Goal: Obtain resource: Download file/media

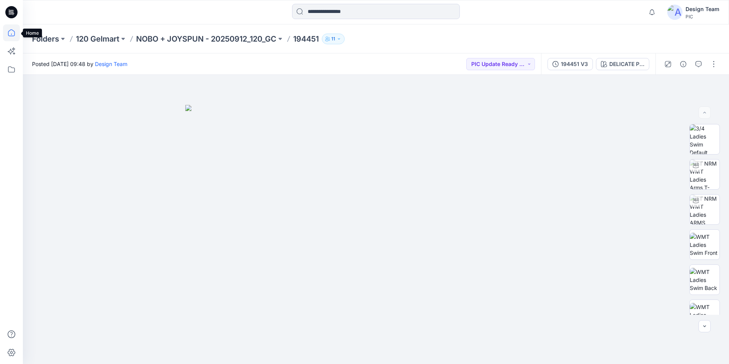
click at [15, 31] on icon at bounding box center [11, 32] width 17 height 17
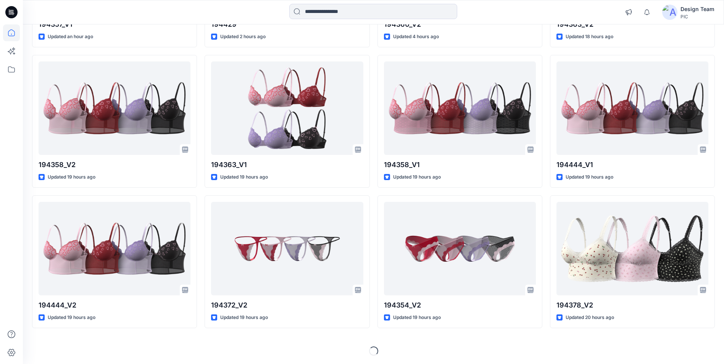
scroll to position [193, 0]
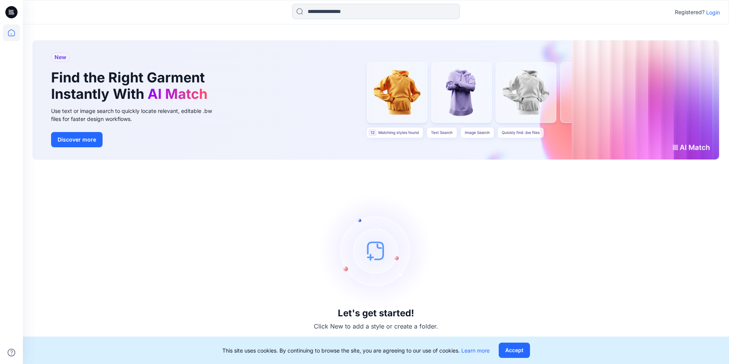
click at [713, 9] on p "Login" at bounding box center [713, 12] width 14 height 8
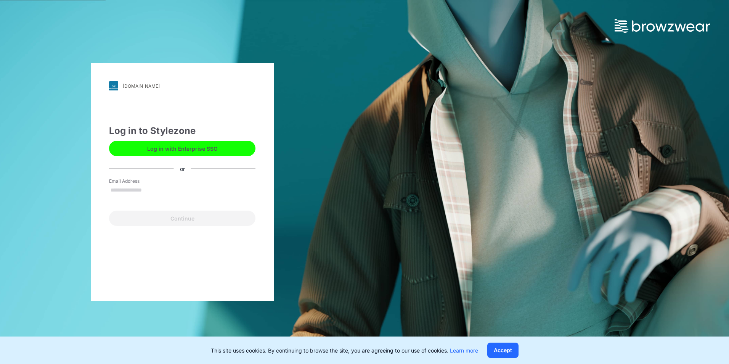
click at [144, 190] on input "Email Address" at bounding box center [182, 190] width 146 height 11
type input "**********"
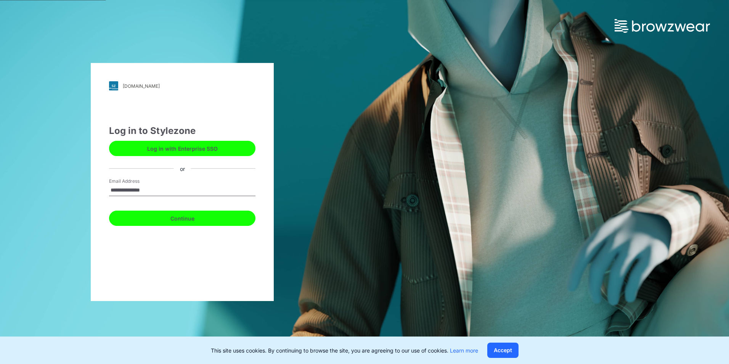
click at [172, 223] on button "Continue" at bounding box center [182, 218] width 146 height 15
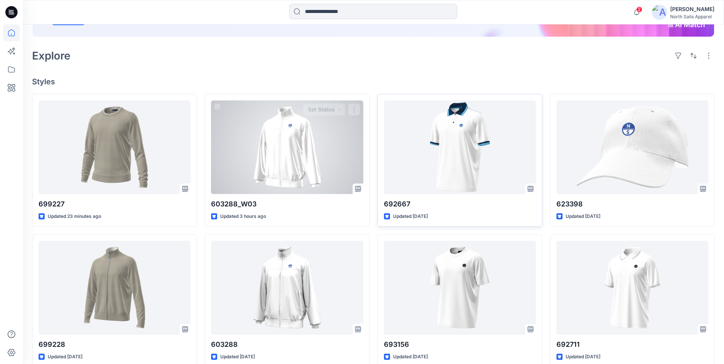
scroll to position [153, 0]
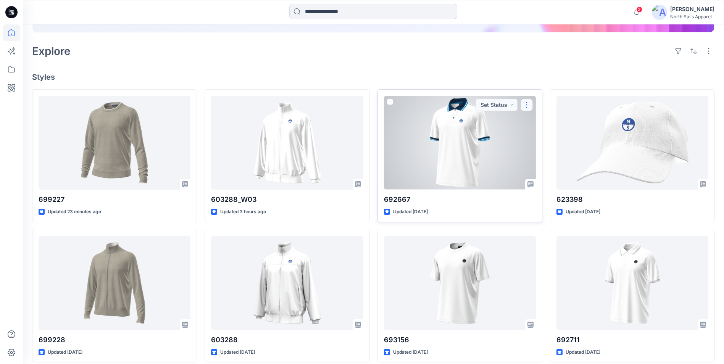
click at [524, 104] on button "button" at bounding box center [526, 105] width 12 height 12
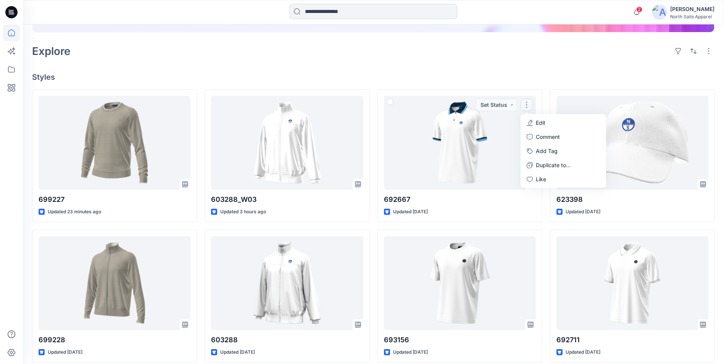
click at [494, 79] on h4 "Styles" at bounding box center [373, 76] width 682 height 9
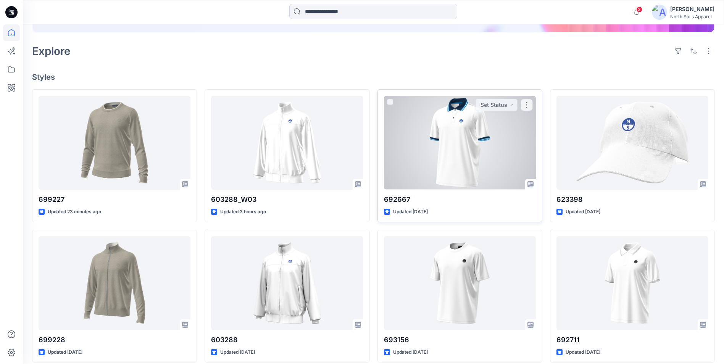
click at [473, 147] on div at bounding box center [460, 142] width 152 height 93
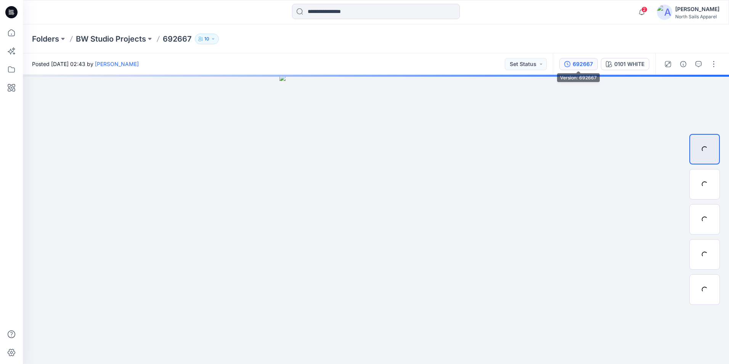
click at [580, 68] on div "692667" at bounding box center [583, 64] width 20 height 8
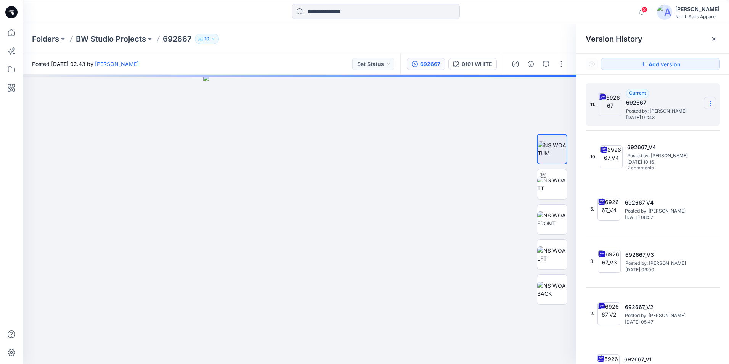
click at [707, 101] on icon at bounding box center [710, 103] width 6 height 6
drag, startPoint x: 453, startPoint y: 176, endPoint x: 513, endPoint y: 182, distance: 59.4
click at [454, 176] on div at bounding box center [300, 219] width 554 height 289
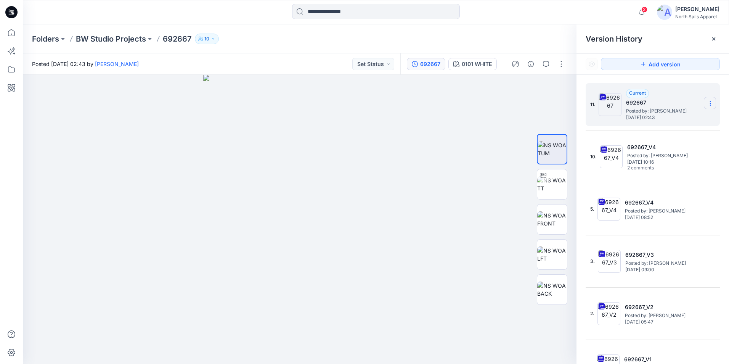
click at [710, 105] on section at bounding box center [710, 103] width 12 height 12
click at [680, 122] on span "Download Source BW File" at bounding box center [672, 118] width 64 height 9
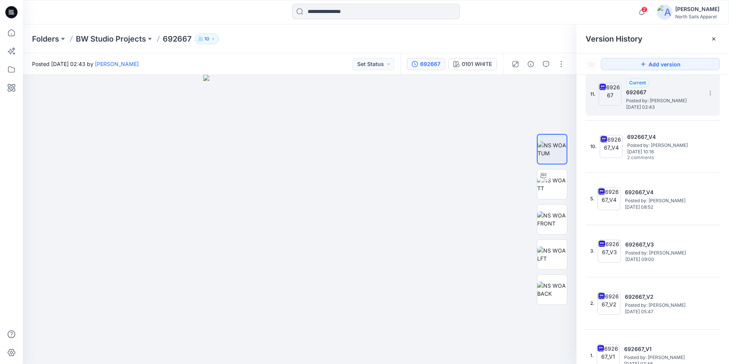
scroll to position [21, 0]
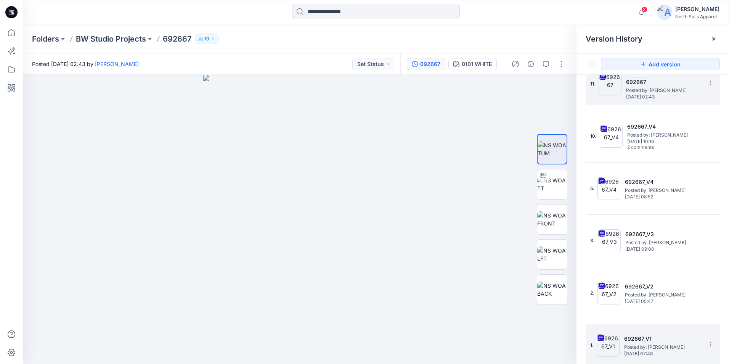
click at [649, 351] on span "[DATE] 07:46" at bounding box center [662, 353] width 76 height 5
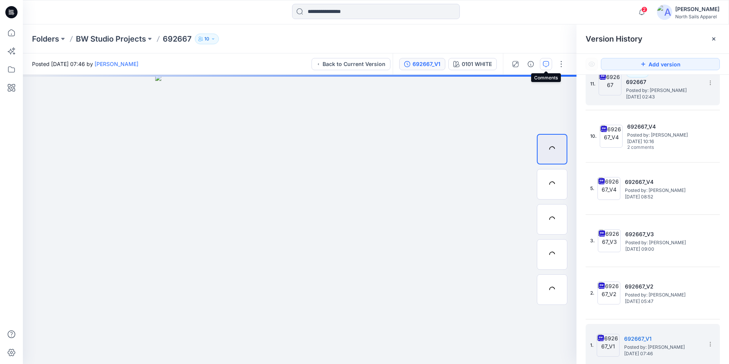
click at [543, 64] on icon "button" at bounding box center [546, 64] width 6 height 6
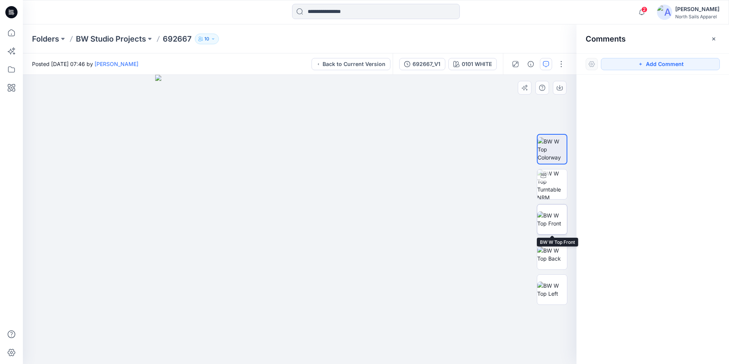
click at [556, 227] on img at bounding box center [552, 219] width 30 height 16
